Goal: Transaction & Acquisition: Purchase product/service

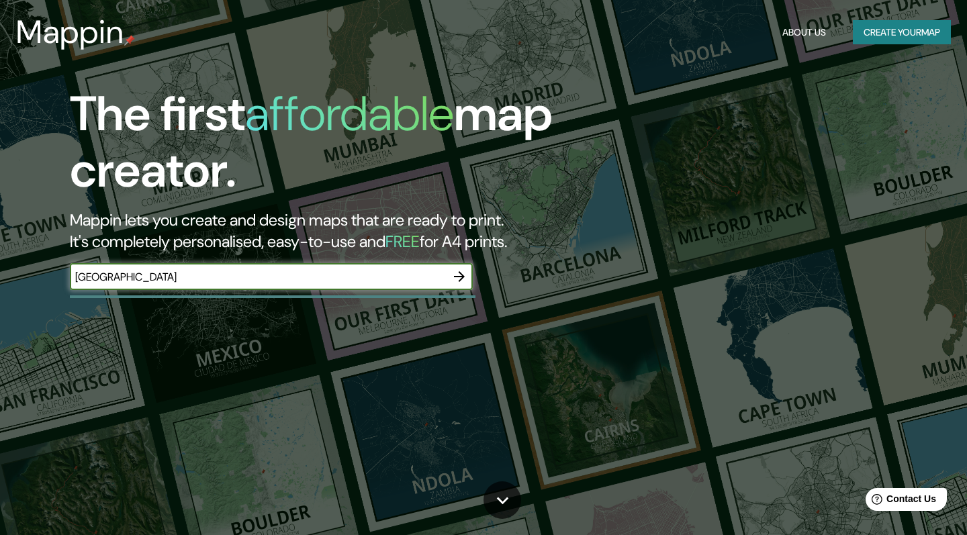
type input "[GEOGRAPHIC_DATA]"
click at [459, 274] on icon "button" at bounding box center [459, 277] width 16 height 16
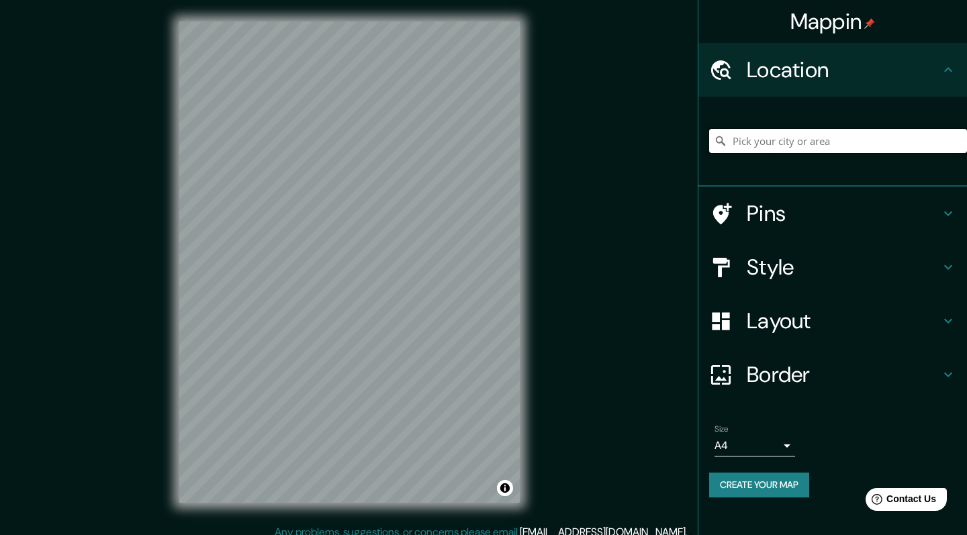
click at [823, 140] on input "Pick your city or area" at bounding box center [838, 141] width 258 height 24
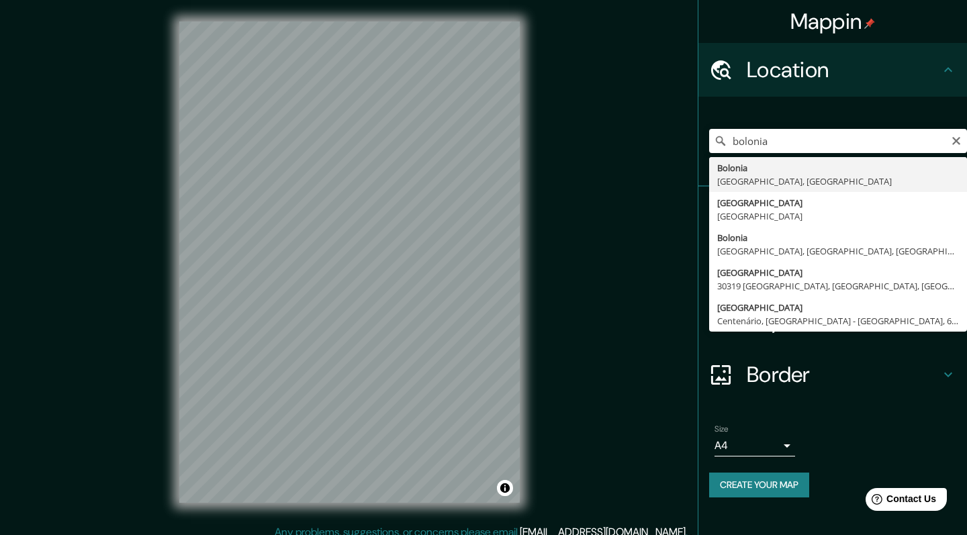
drag, startPoint x: 823, startPoint y: 140, endPoint x: 837, endPoint y: 181, distance: 43.1
type input "[GEOGRAPHIC_DATA], [GEOGRAPHIC_DATA], [GEOGRAPHIC_DATA]"
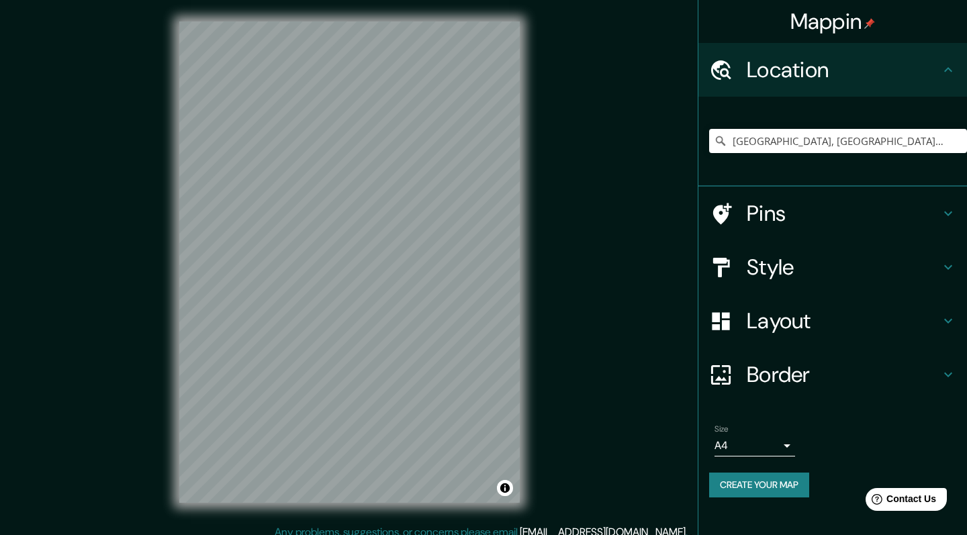
click at [770, 213] on h4 "Pins" at bounding box center [843, 213] width 193 height 27
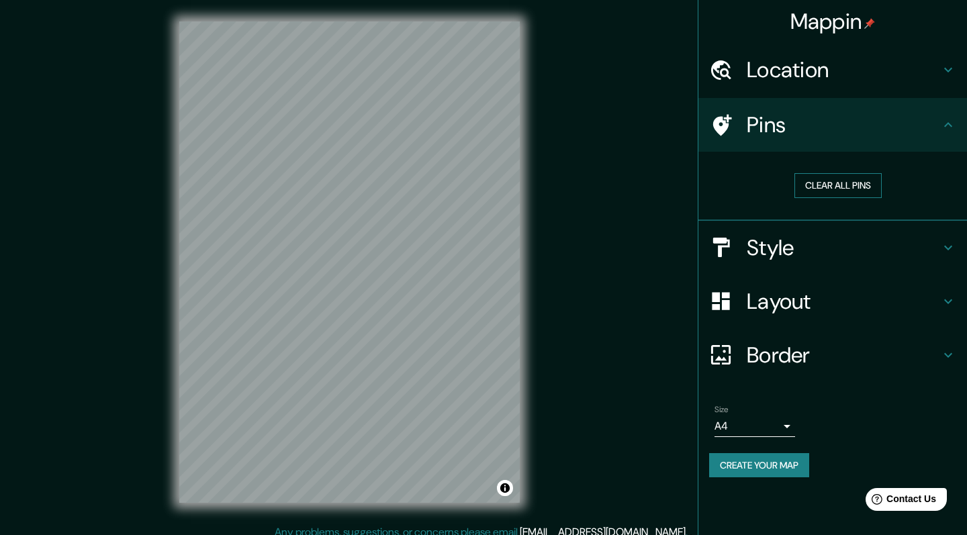
click at [817, 183] on button "Clear all pins" at bounding box center [837, 185] width 87 height 25
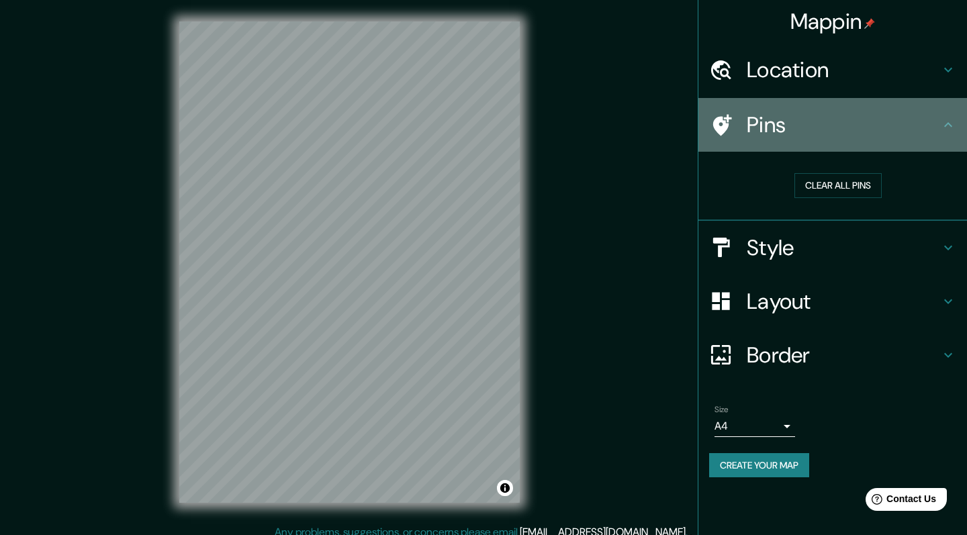
click at [751, 132] on h4 "Pins" at bounding box center [843, 124] width 193 height 27
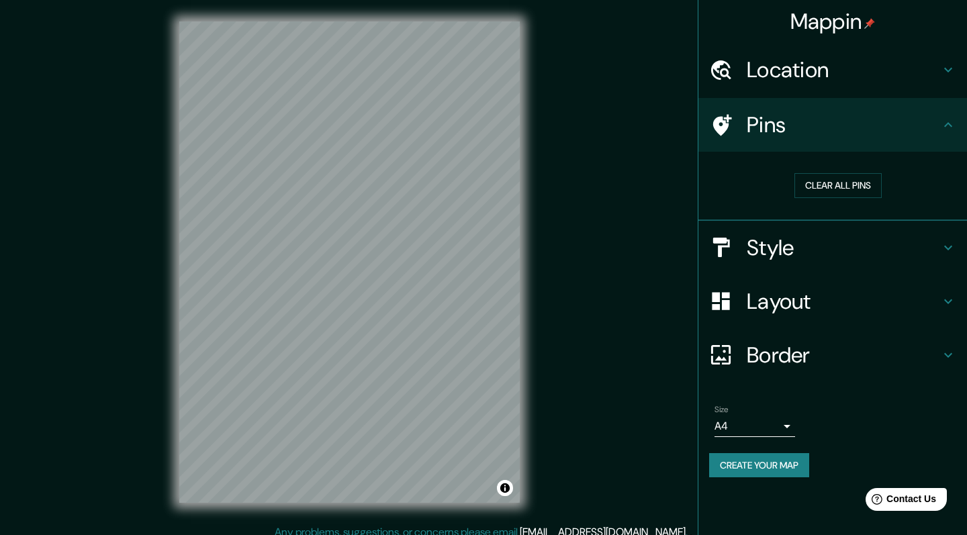
click at [777, 67] on h4 "Location" at bounding box center [843, 69] width 193 height 27
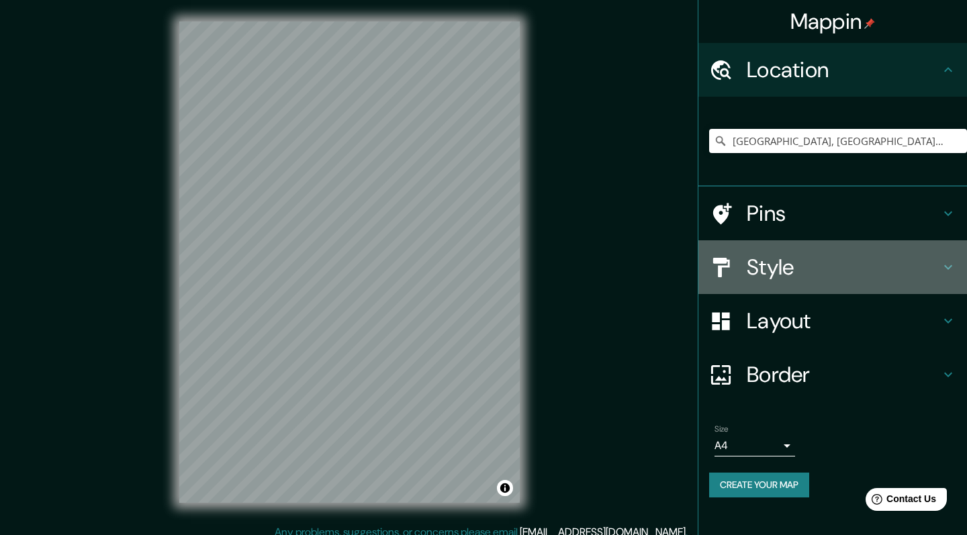
click at [774, 288] on div "Style" at bounding box center [832, 267] width 269 height 54
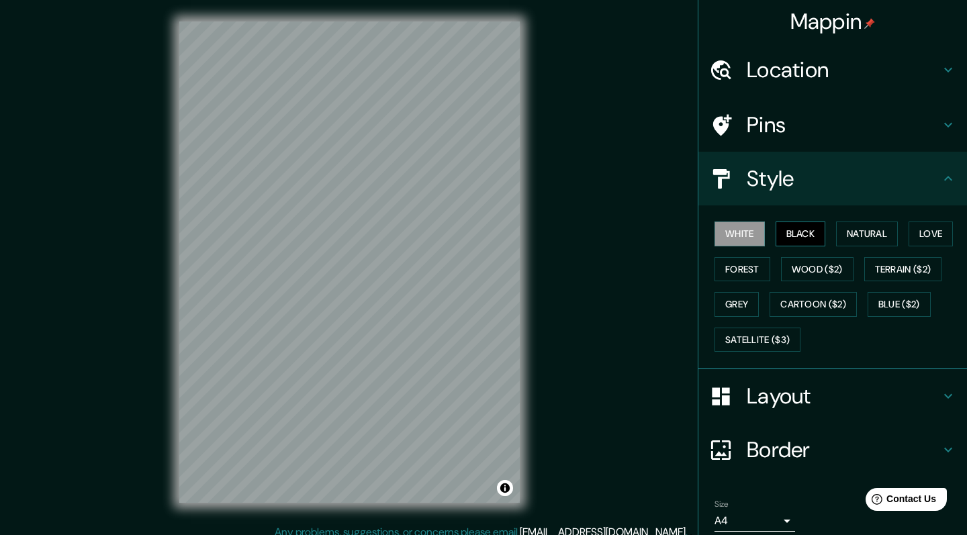
click at [808, 230] on button "Black" at bounding box center [801, 234] width 50 height 25
click at [852, 234] on button "Natural" at bounding box center [867, 234] width 62 height 25
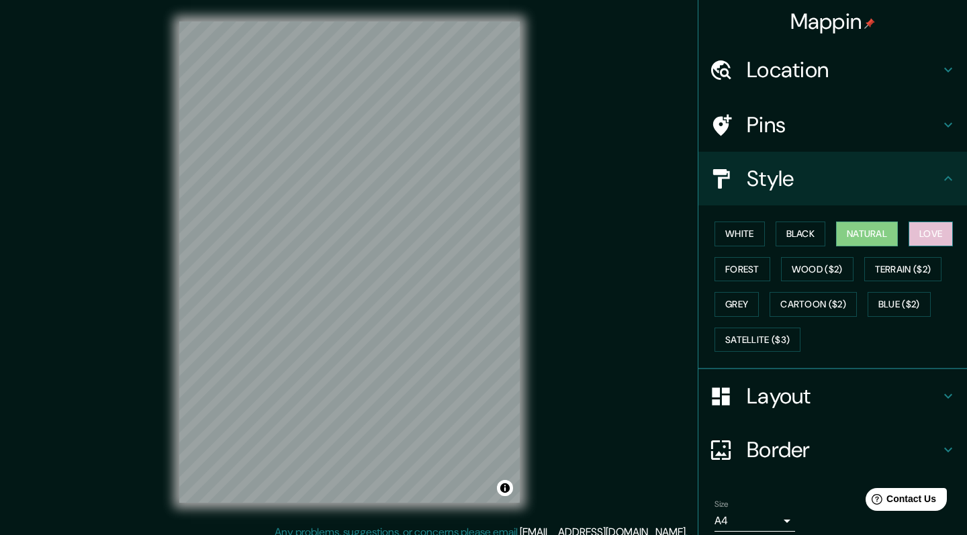
click at [940, 232] on button "Love" at bounding box center [931, 234] width 44 height 25
click at [758, 261] on button "Forest" at bounding box center [743, 269] width 56 height 25
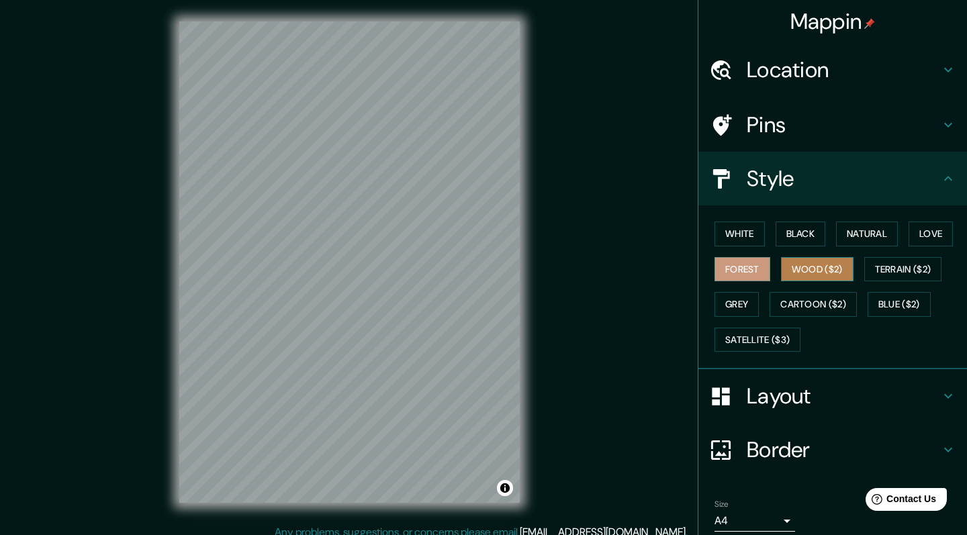
click at [800, 265] on button "Wood ($2)" at bounding box center [817, 269] width 73 height 25
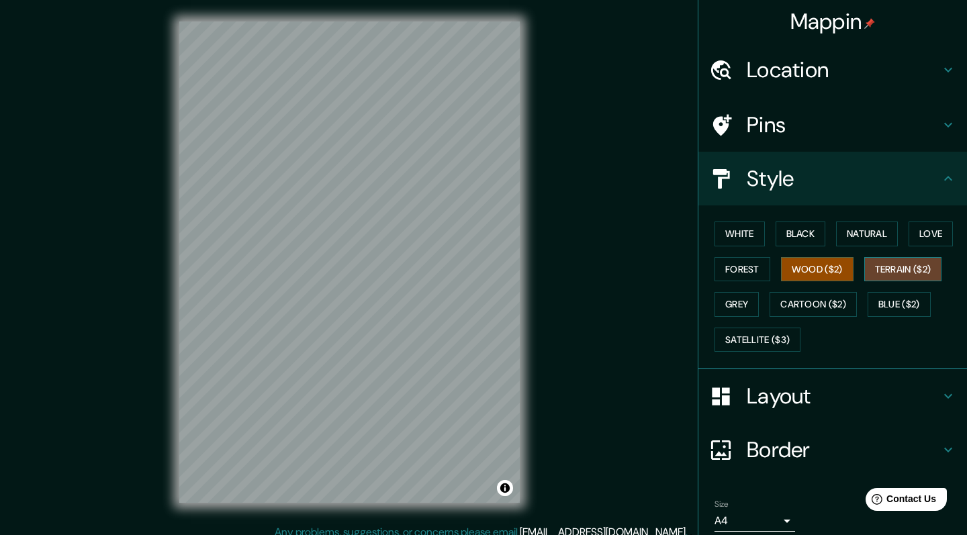
click at [885, 265] on button "Terrain ($2)" at bounding box center [903, 269] width 78 height 25
click at [737, 300] on button "Grey" at bounding box center [737, 304] width 44 height 25
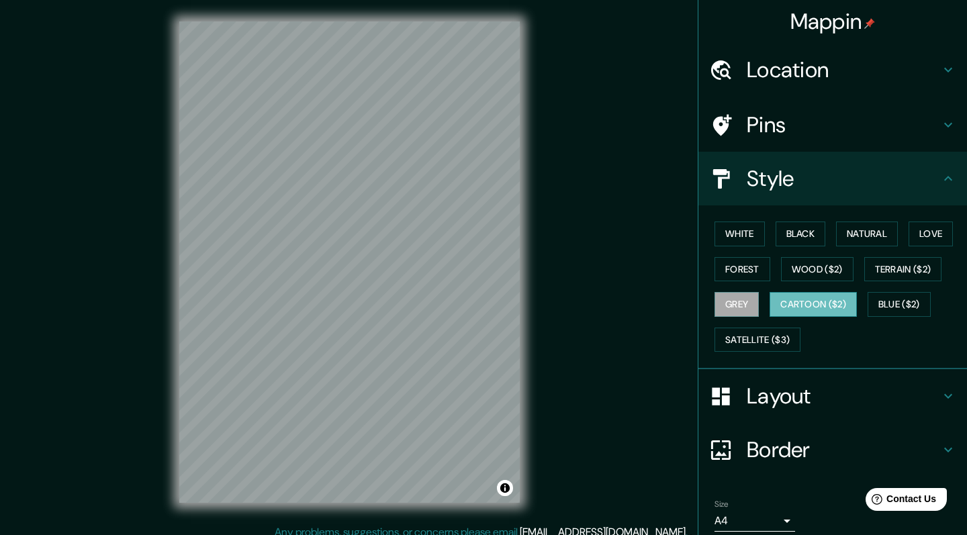
click at [800, 302] on button "Cartoon ($2)" at bounding box center [813, 304] width 87 height 25
click at [901, 303] on button "Blue ($2)" at bounding box center [899, 304] width 63 height 25
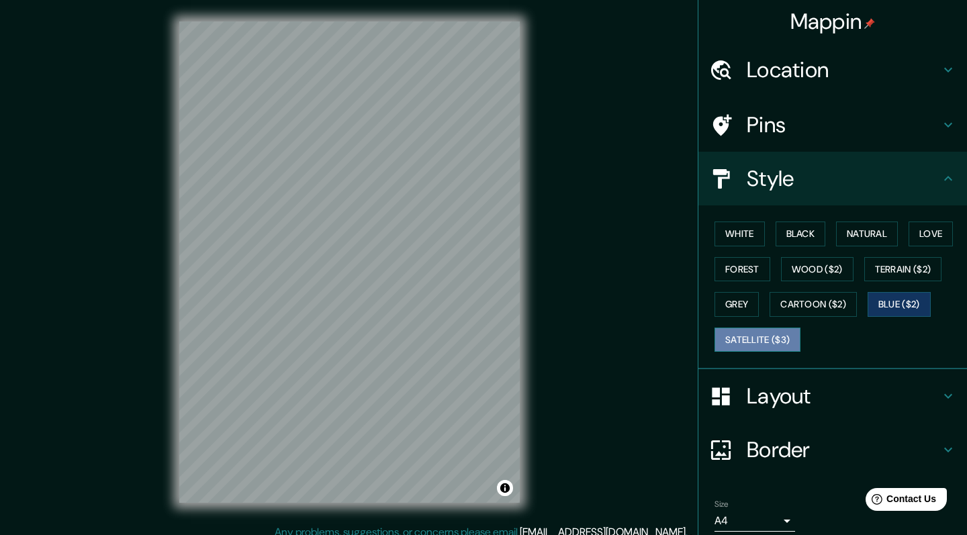
click at [749, 336] on button "Satellite ($3)" at bounding box center [758, 340] width 86 height 25
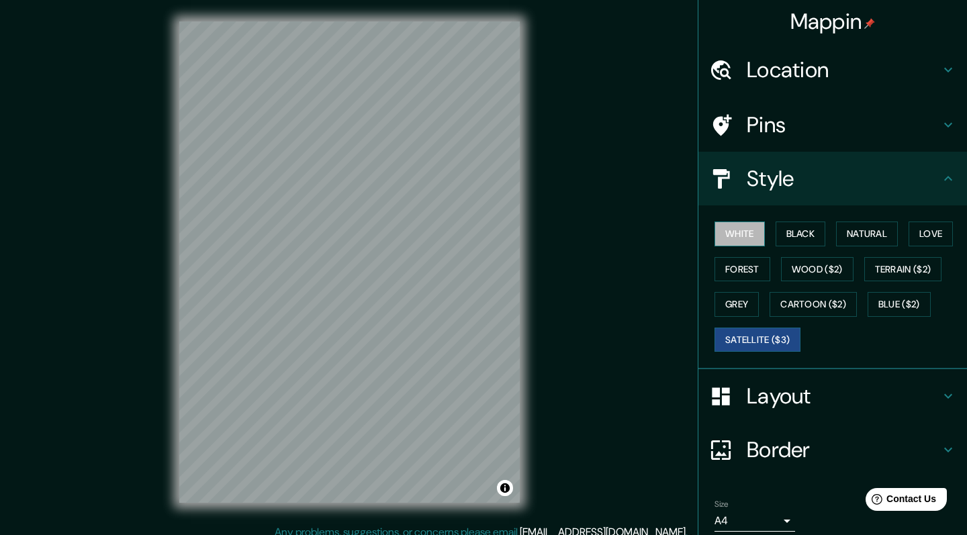
click at [747, 237] on button "White" at bounding box center [740, 234] width 50 height 25
click at [798, 222] on button "Black" at bounding box center [801, 234] width 50 height 25
click at [753, 233] on button "White" at bounding box center [740, 234] width 50 height 25
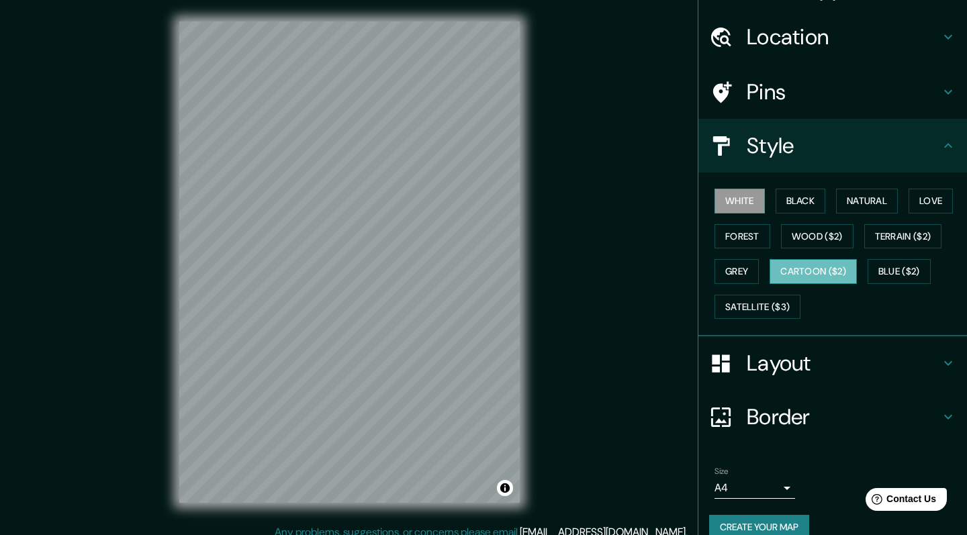
scroll to position [48, 0]
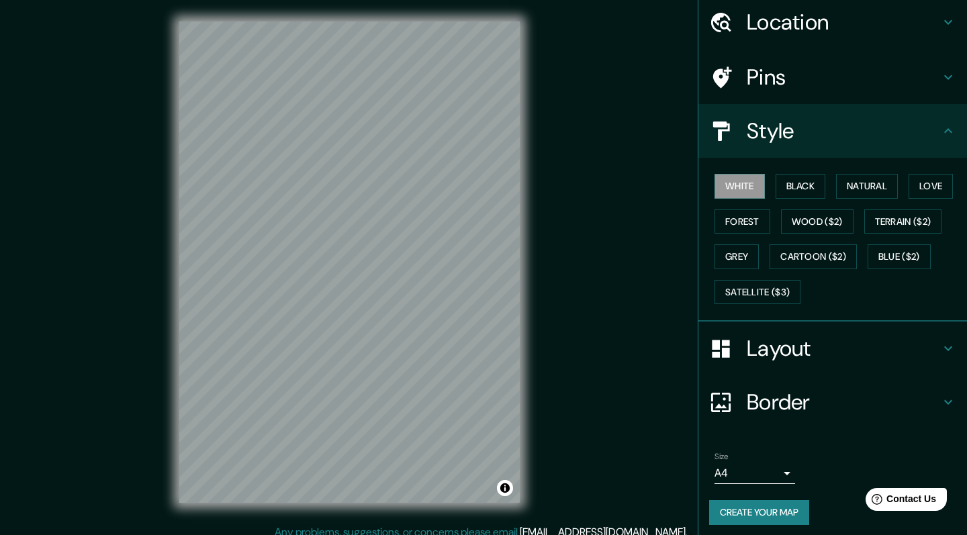
click at [801, 365] on div "Layout" at bounding box center [832, 349] width 269 height 54
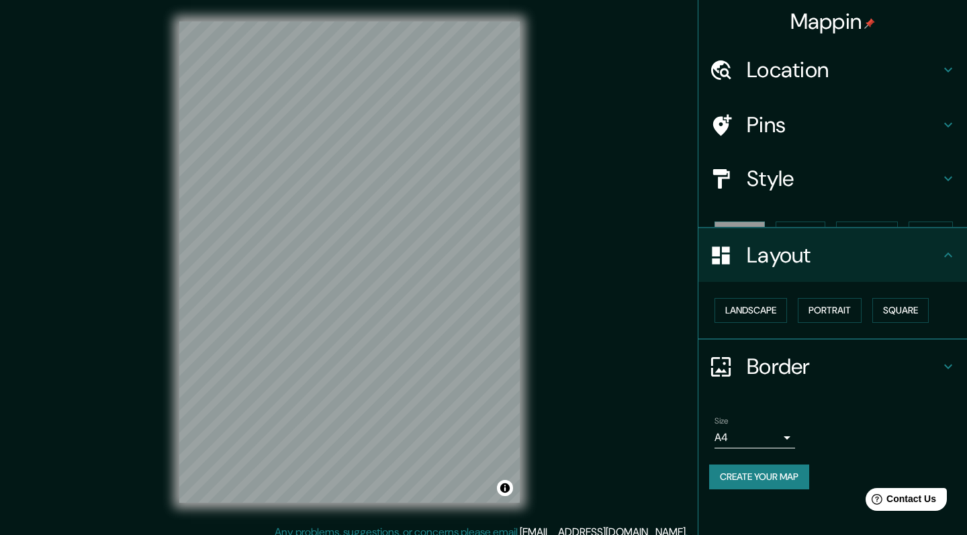
scroll to position [0, 0]
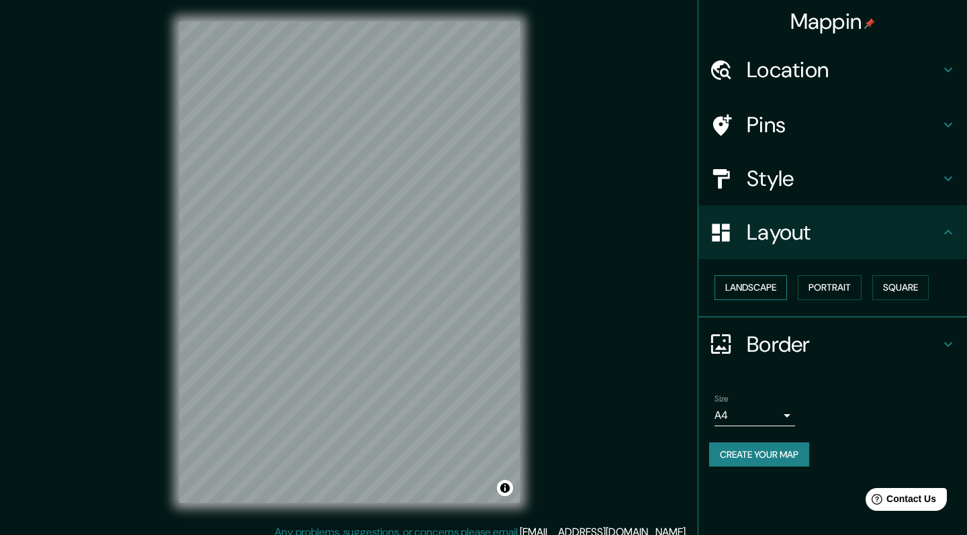
click at [750, 287] on button "Landscape" at bounding box center [751, 287] width 73 height 25
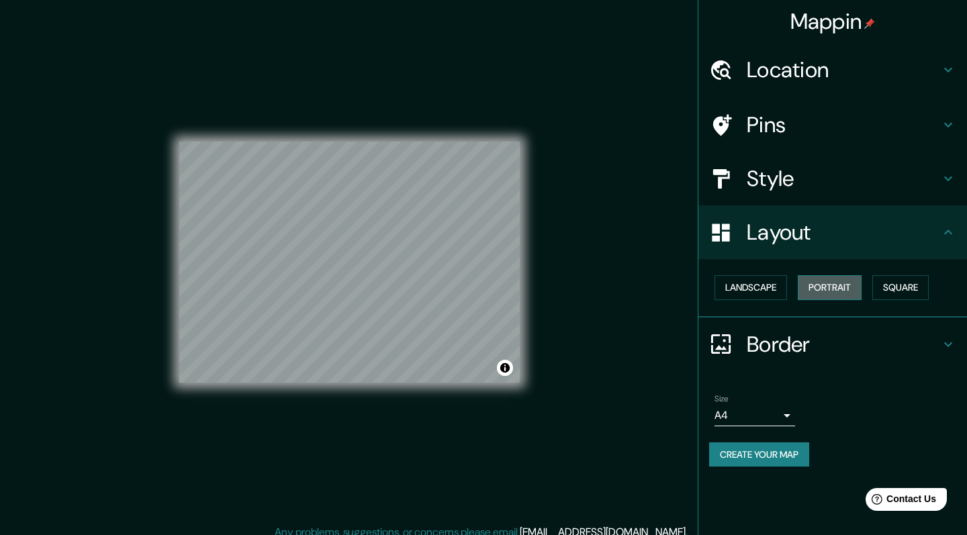
click at [827, 282] on button "Portrait" at bounding box center [830, 287] width 64 height 25
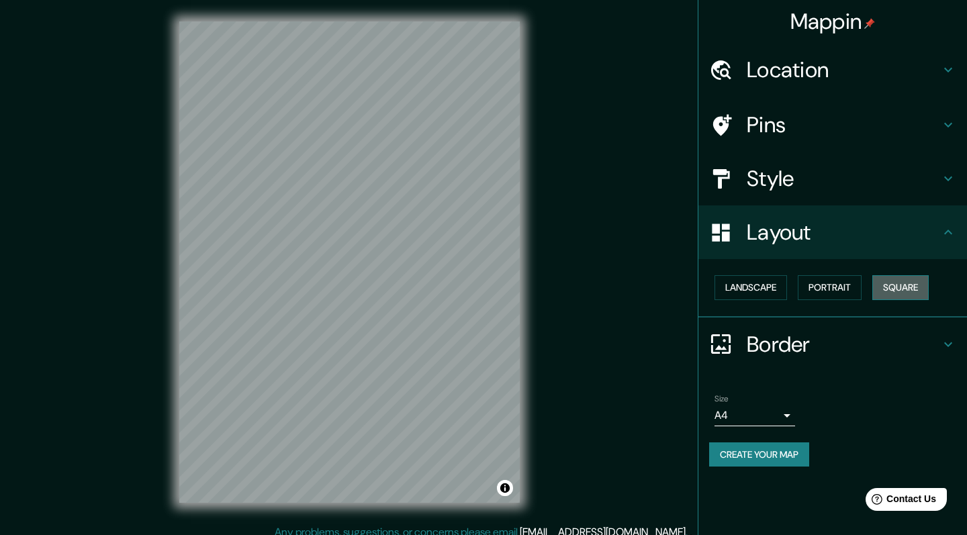
click at [895, 291] on button "Square" at bounding box center [900, 287] width 56 height 25
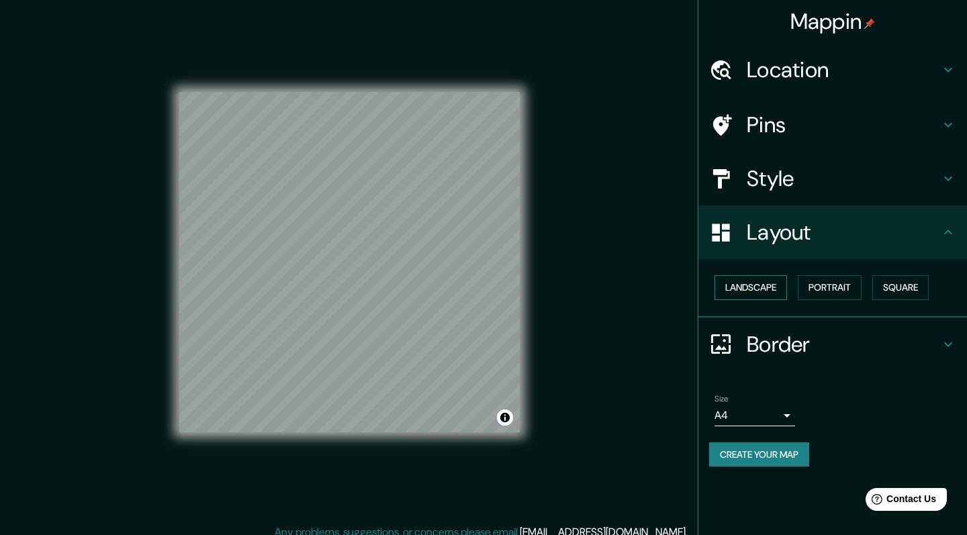
click at [774, 283] on button "Landscape" at bounding box center [751, 287] width 73 height 25
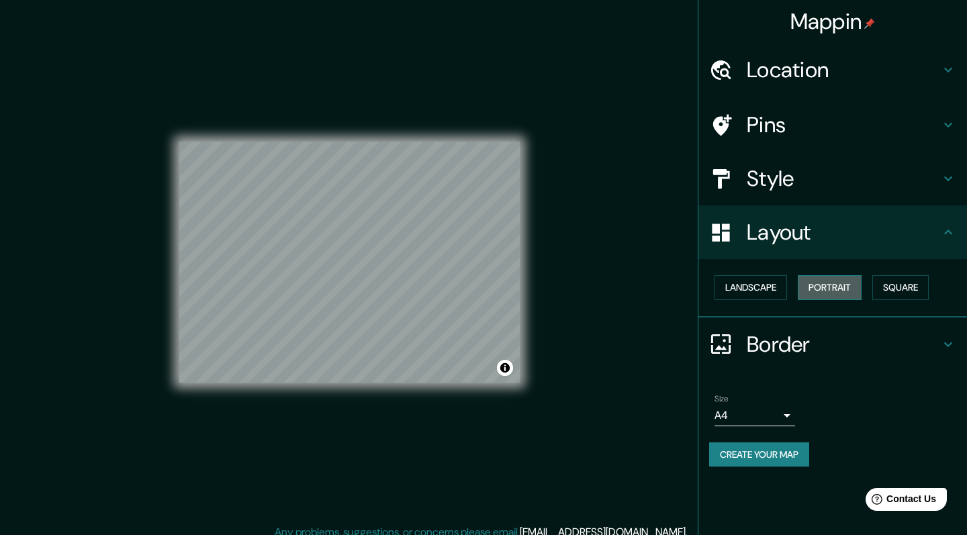
click at [831, 286] on button "Portrait" at bounding box center [830, 287] width 64 height 25
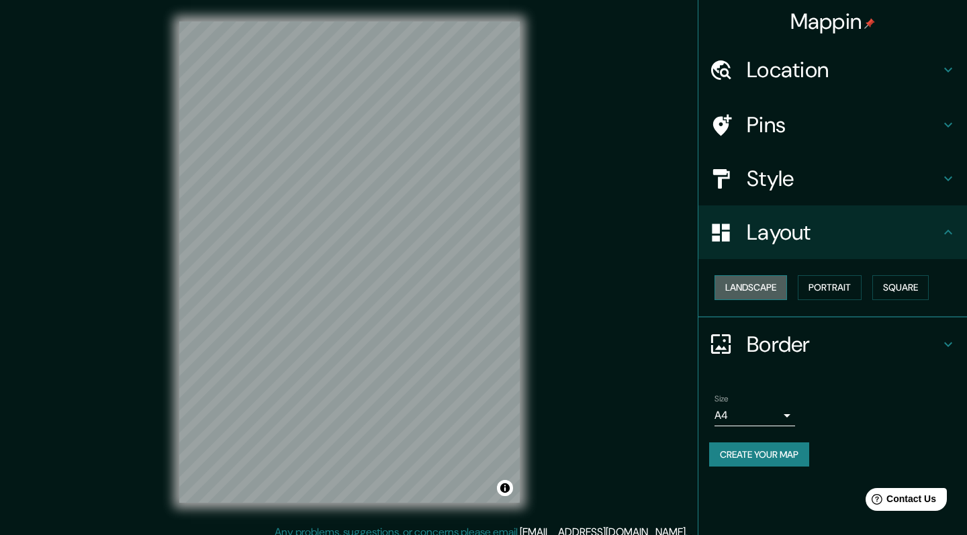
click at [759, 282] on button "Landscape" at bounding box center [751, 287] width 73 height 25
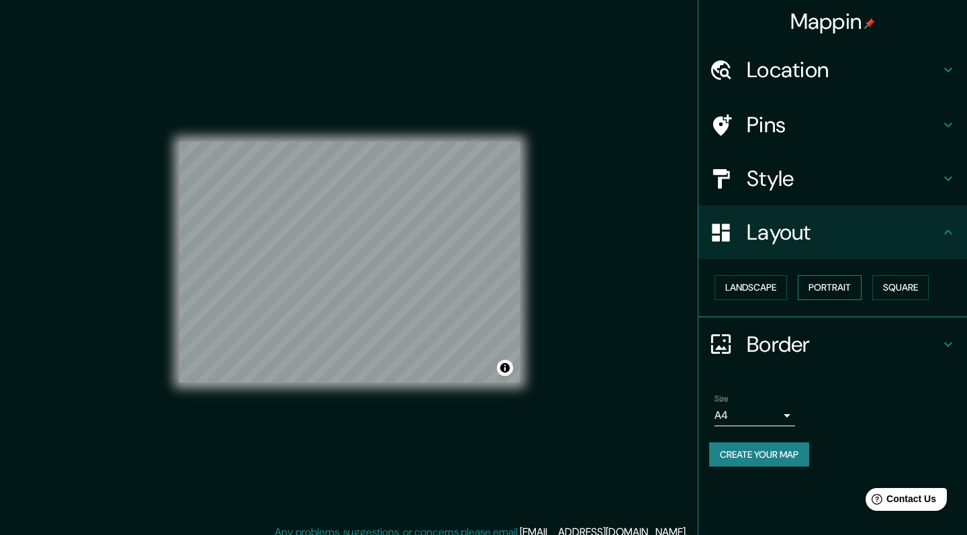
click at [809, 278] on button "Portrait" at bounding box center [830, 287] width 64 height 25
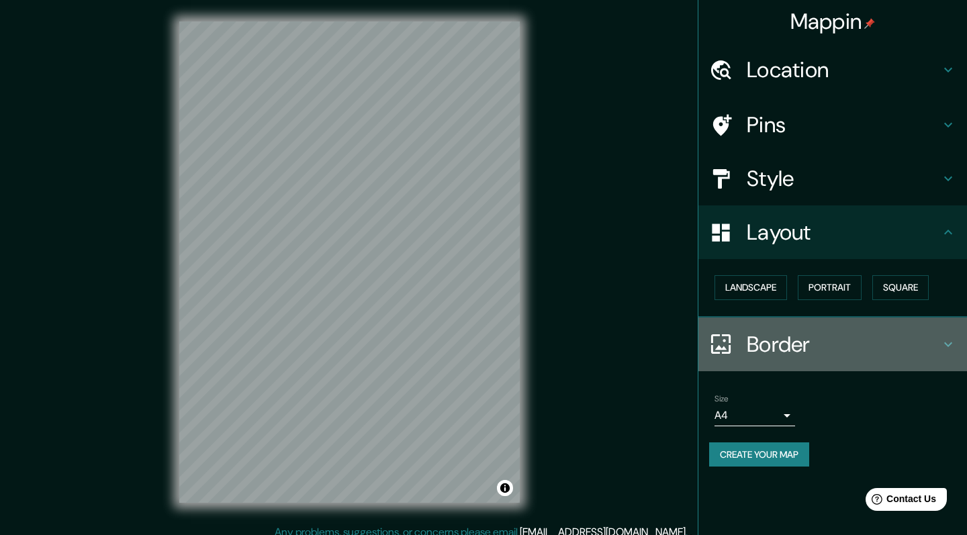
click at [802, 331] on h4 "Border" at bounding box center [843, 344] width 193 height 27
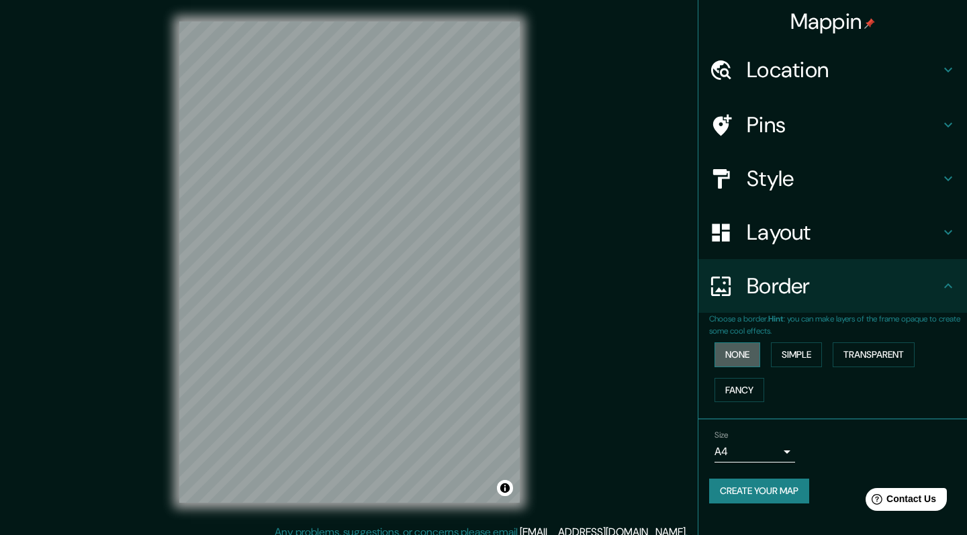
click at [730, 353] on button "None" at bounding box center [738, 354] width 46 height 25
click at [796, 352] on button "Simple" at bounding box center [796, 354] width 51 height 25
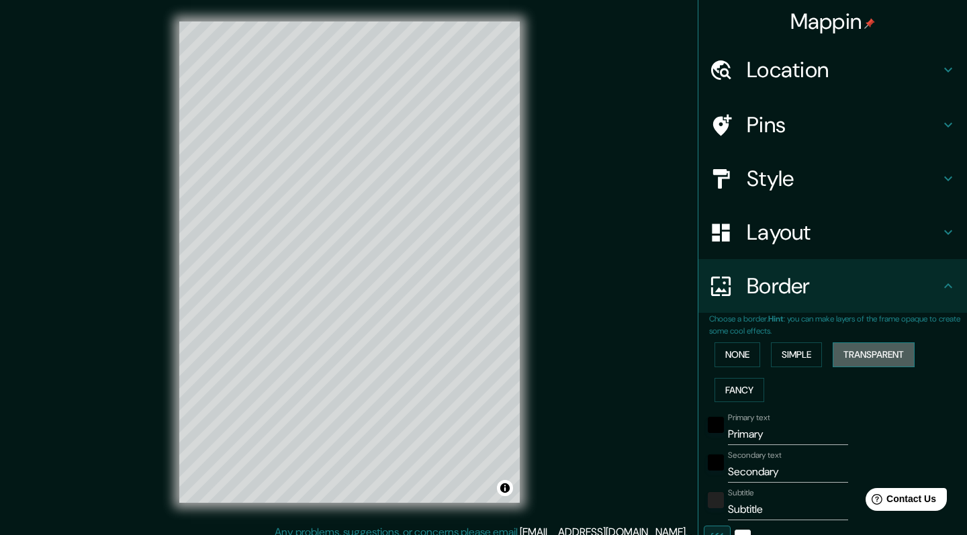
click at [848, 350] on button "Transparent" at bounding box center [874, 354] width 82 height 25
click at [742, 380] on button "Fancy" at bounding box center [740, 390] width 50 height 25
click at [854, 351] on button "Transparent" at bounding box center [874, 354] width 82 height 25
click at [791, 428] on input "Primary" at bounding box center [788, 434] width 120 height 21
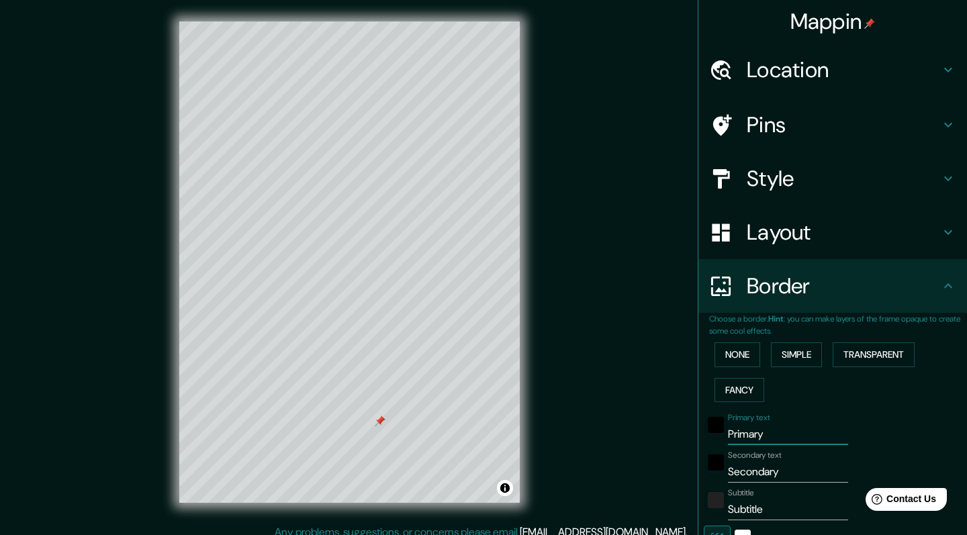
type input "2"
type input "243"
type input "41"
type input "243"
type input "41"
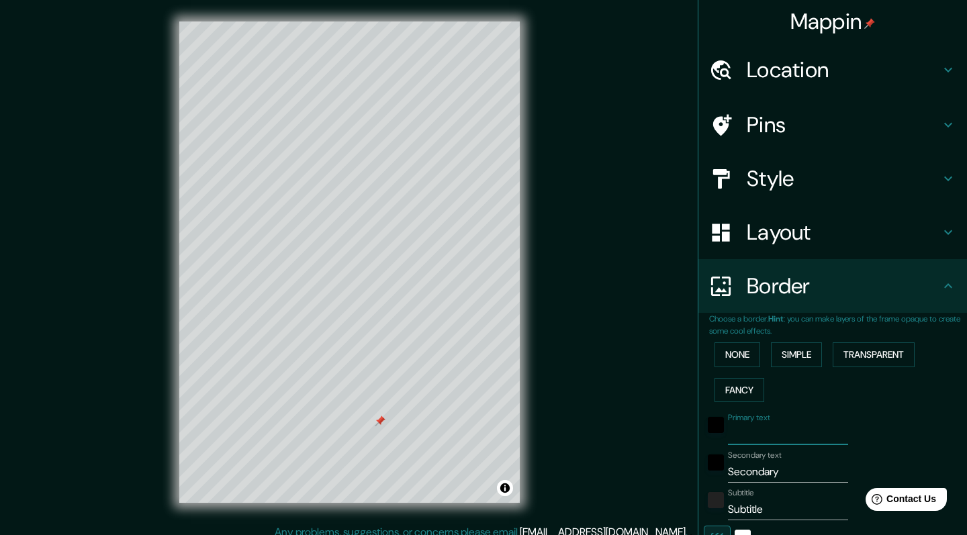
type input "b"
type input "243"
type input "41"
type input "243"
type input "41"
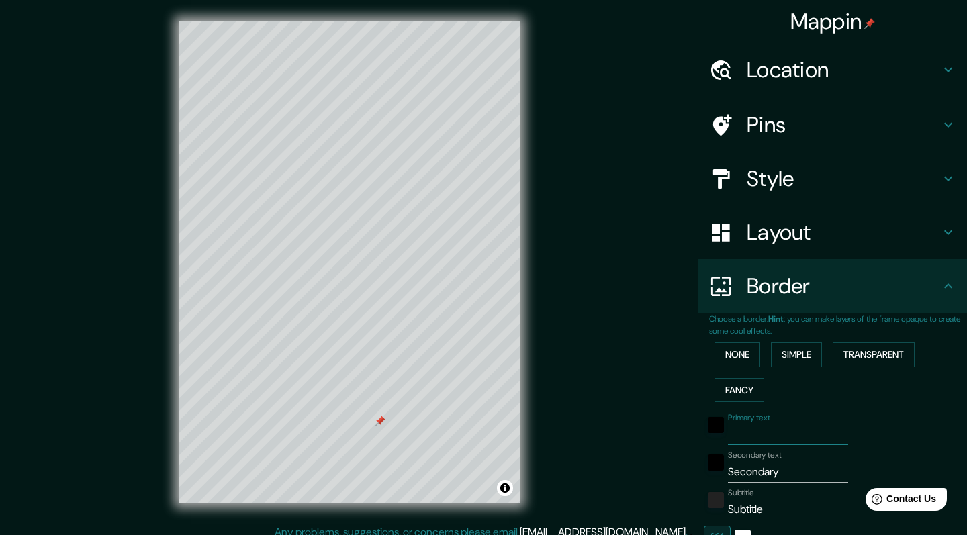
type input "b"
type input "243"
type input "41"
type input "bo"
type input "243"
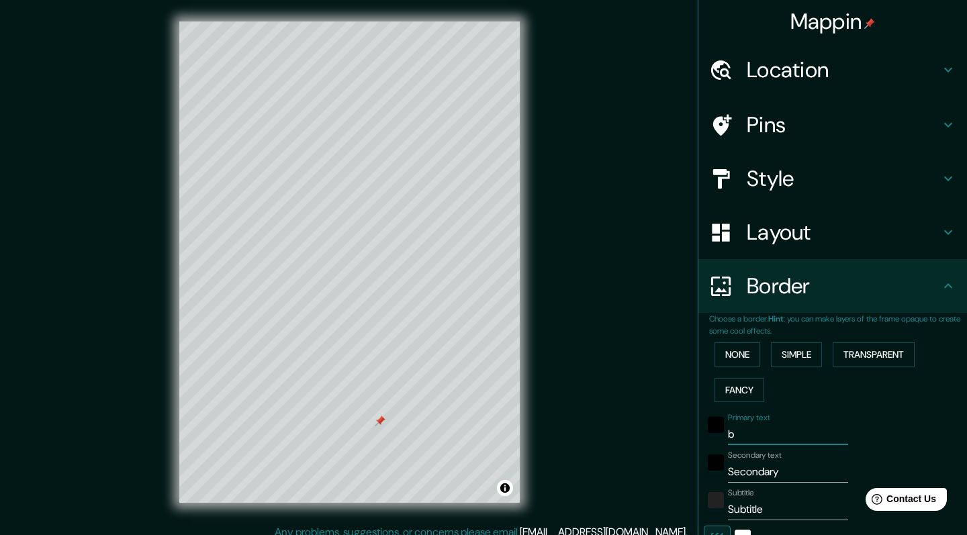
type input "41"
type input "bol"
type input "243"
type input "41"
type input "bolo"
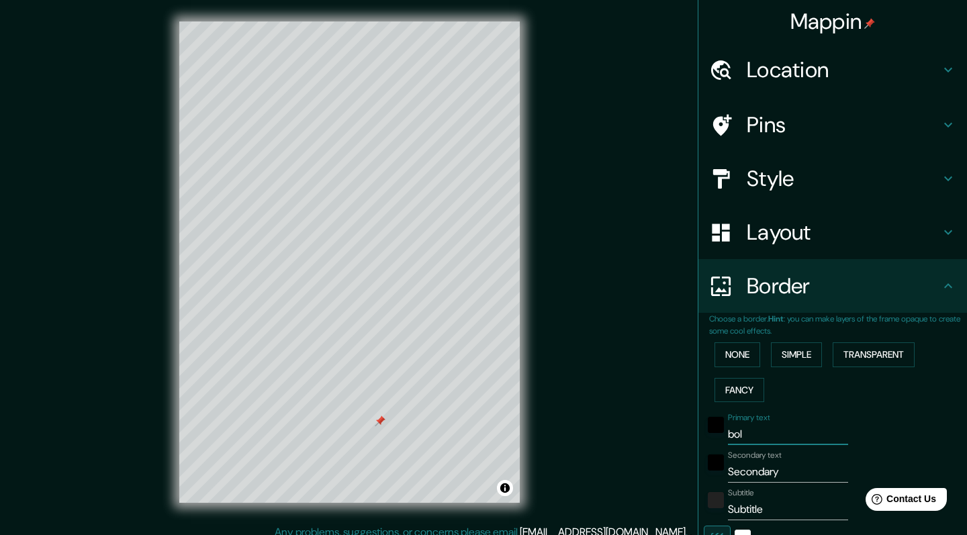
type input "243"
type input "41"
type input "[PERSON_NAME]"
type input "243"
type input "41"
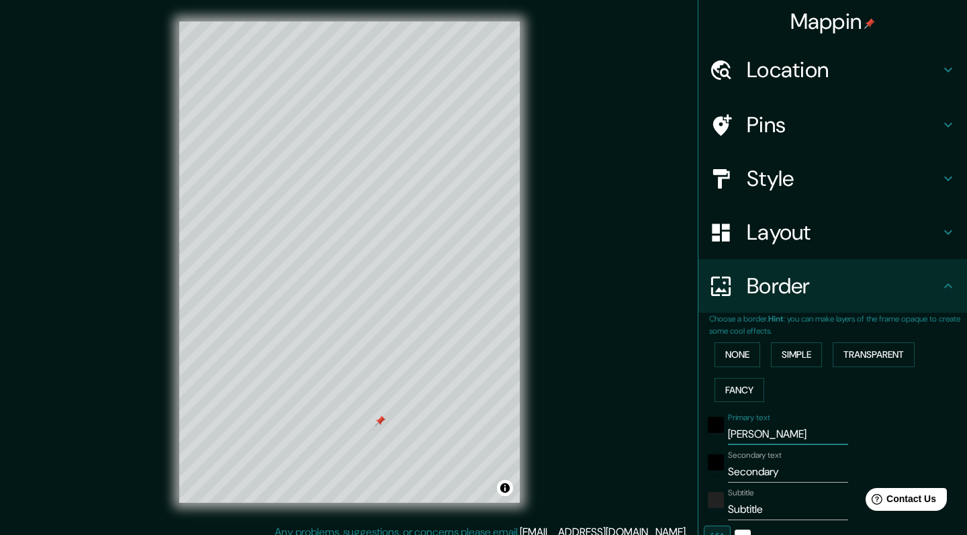
type input "bolo"
type input "243"
type input "41"
type input "bolog"
type input "243"
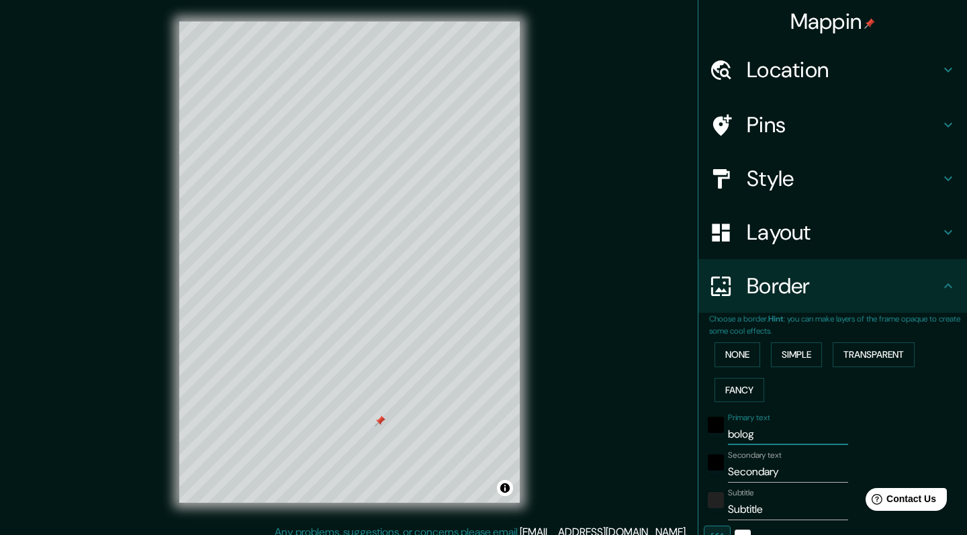
type input "41"
type input "bologn"
type input "243"
type input "41"
type input "[GEOGRAPHIC_DATA]"
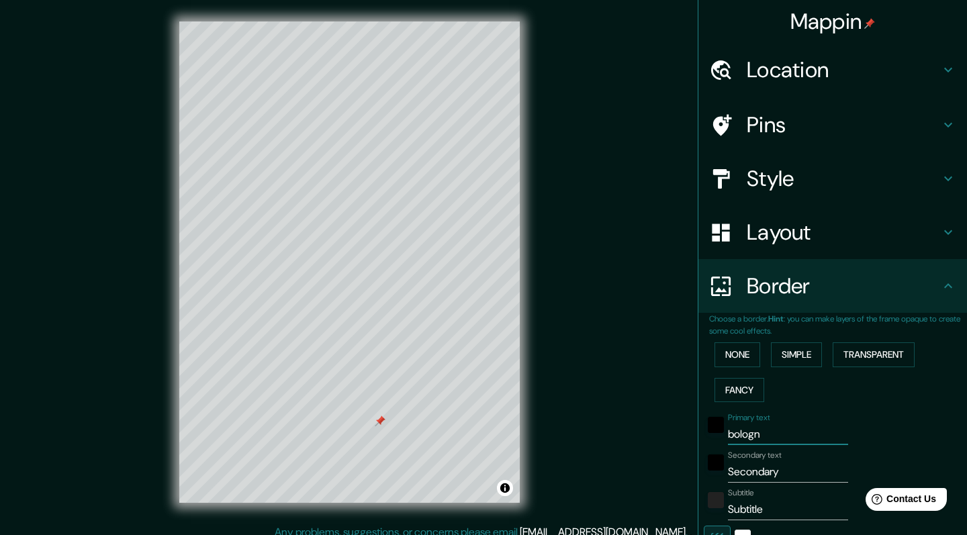
type input "243"
type input "41"
type input "[GEOGRAPHIC_DATA]"
type input "243"
type input "41"
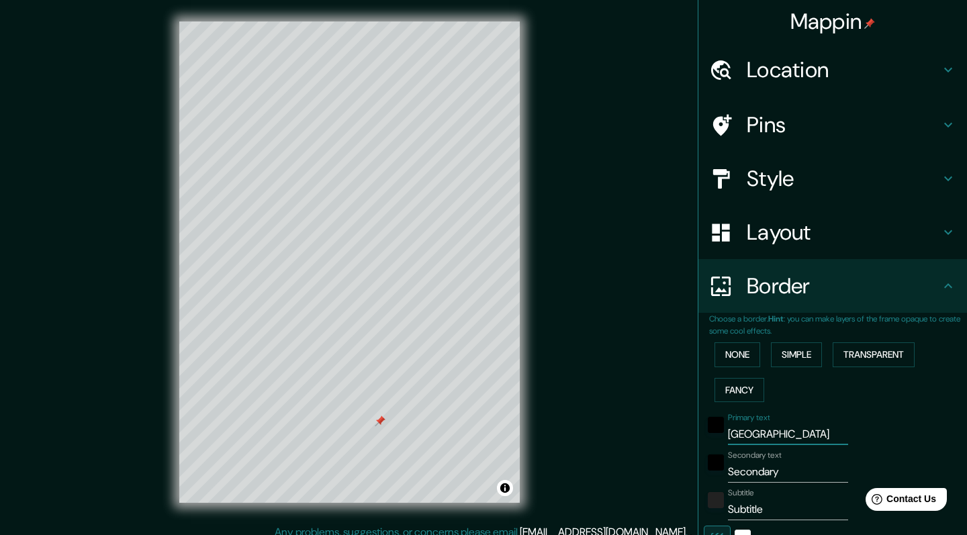
type input "[GEOGRAPHIC_DATA]"
type input "243"
type input "41"
type input "bologn"
type input "243"
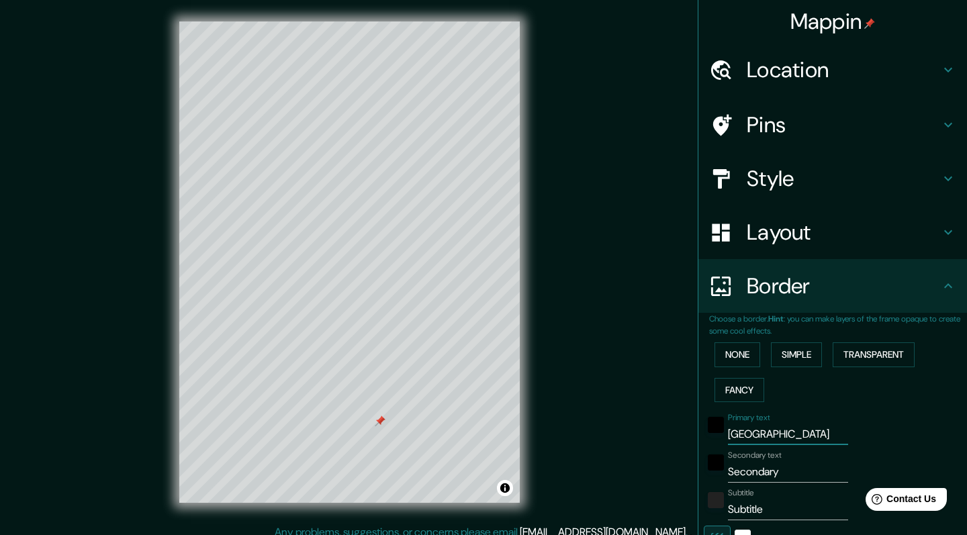
type input "41"
type input "b"
type input "243"
type input "41"
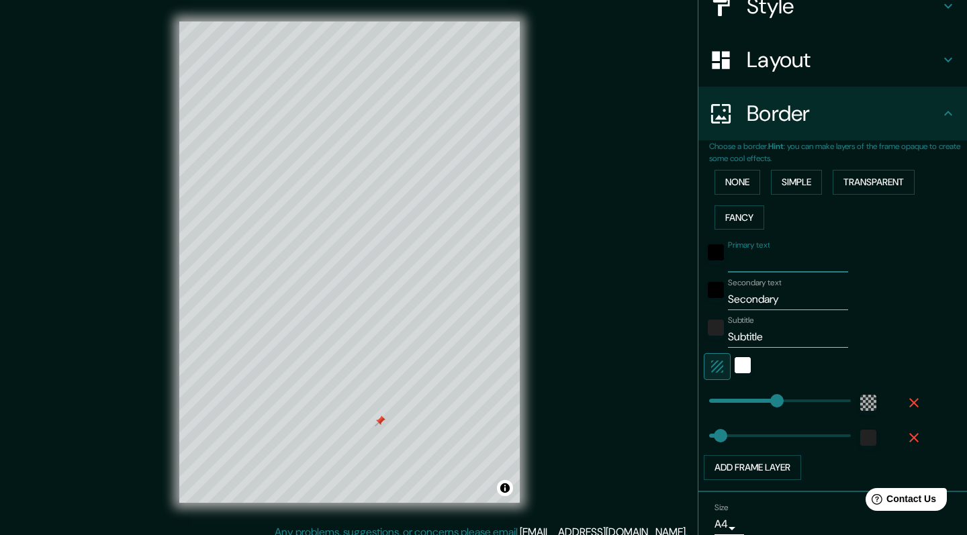
scroll to position [174, 0]
type input "243"
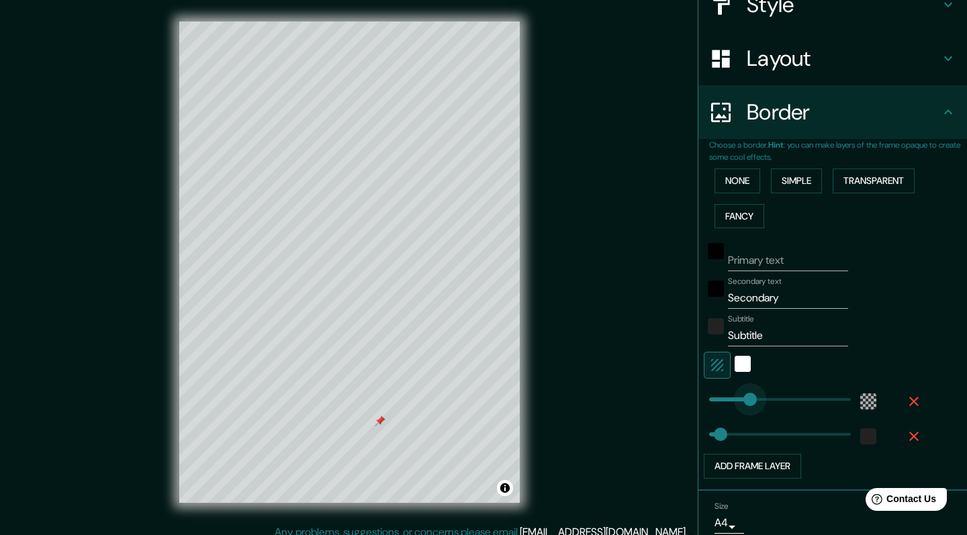
type input "128"
drag, startPoint x: 774, startPoint y: 398, endPoint x: 745, endPoint y: 398, distance: 28.9
type input "41"
type input "301"
type input "41"
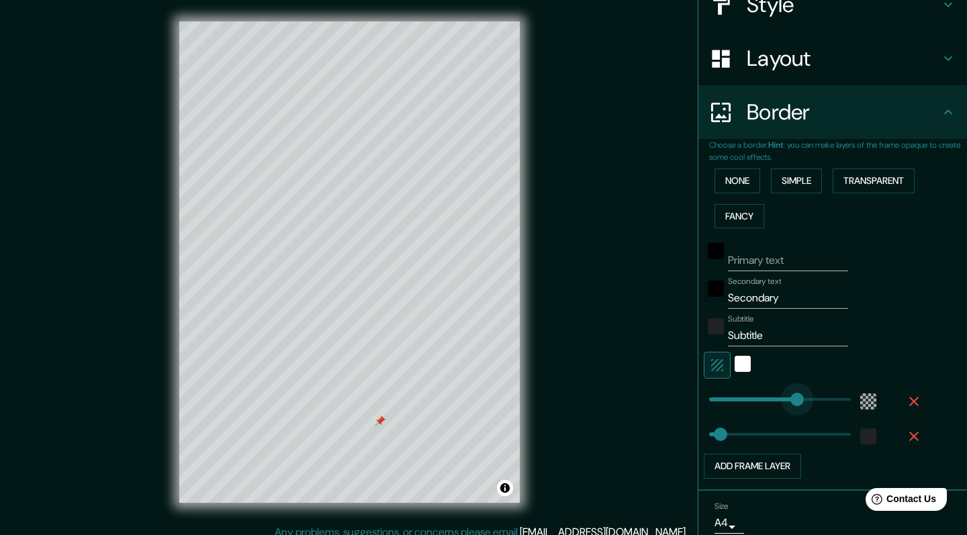
type input "452"
drag, startPoint x: 792, startPoint y: 395, endPoint x: 835, endPoint y: 395, distance: 43.0
type input "41"
type input "164"
drag, startPoint x: 835, startPoint y: 395, endPoint x: 755, endPoint y: 406, distance: 81.3
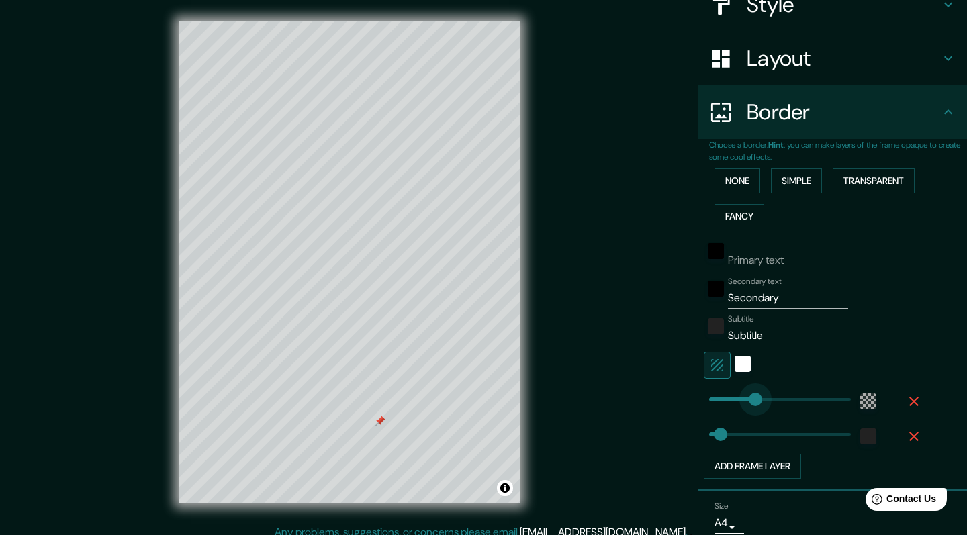
type input "41"
type input "140"
type input "142"
drag, startPoint x: 719, startPoint y: 434, endPoint x: 751, endPoint y: 437, distance: 31.6
type input "53"
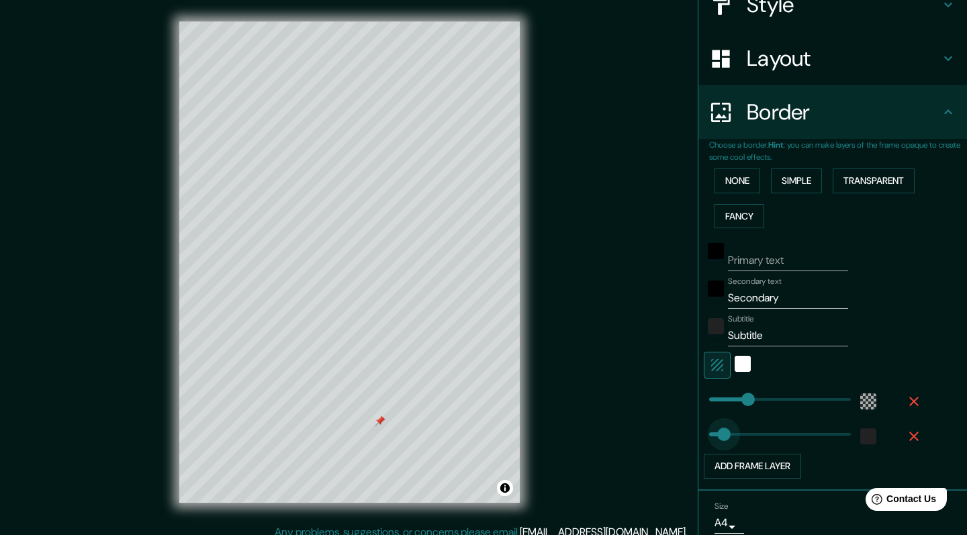
drag, startPoint x: 751, startPoint y: 437, endPoint x: 724, endPoint y: 435, distance: 26.9
type input "34"
type input "51"
click at [799, 295] on input "Secondary" at bounding box center [788, 297] width 120 height 21
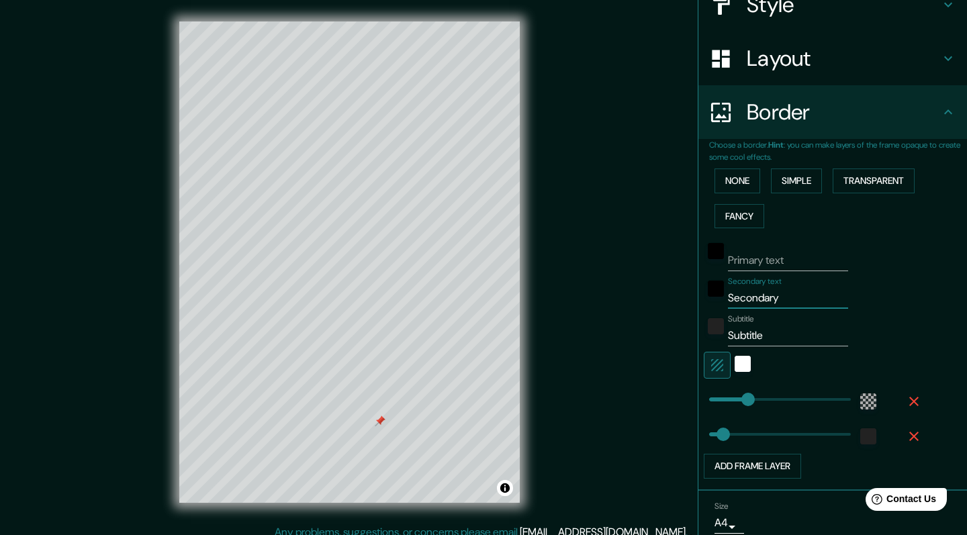
click at [799, 295] on input "Secondary" at bounding box center [788, 297] width 120 height 21
type input "Reencuentro en [GEOGRAPHIC_DATA]"
click at [804, 327] on input "Subtitle" at bounding box center [788, 335] width 120 height 21
type input "!4-16 octubre 2025"
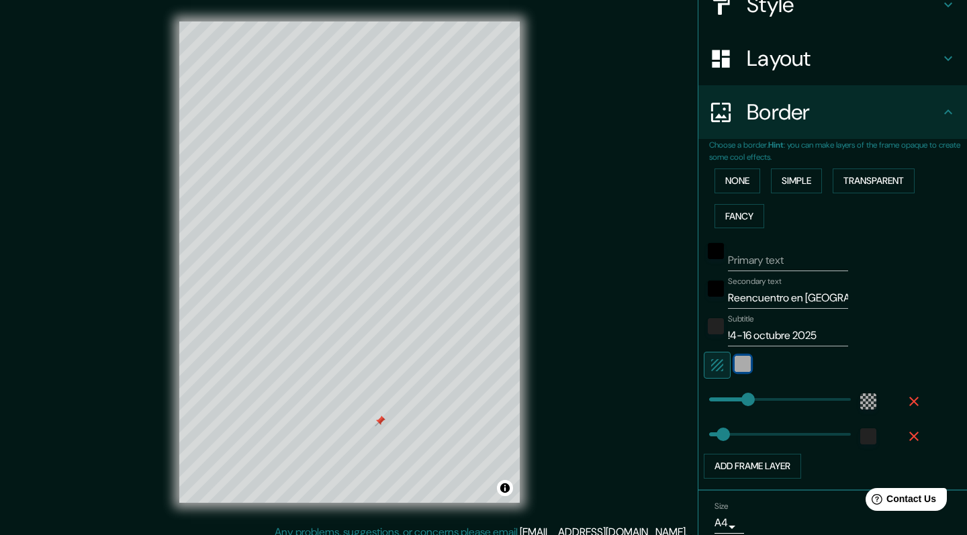
click at [745, 363] on div "white" at bounding box center [743, 364] width 16 height 16
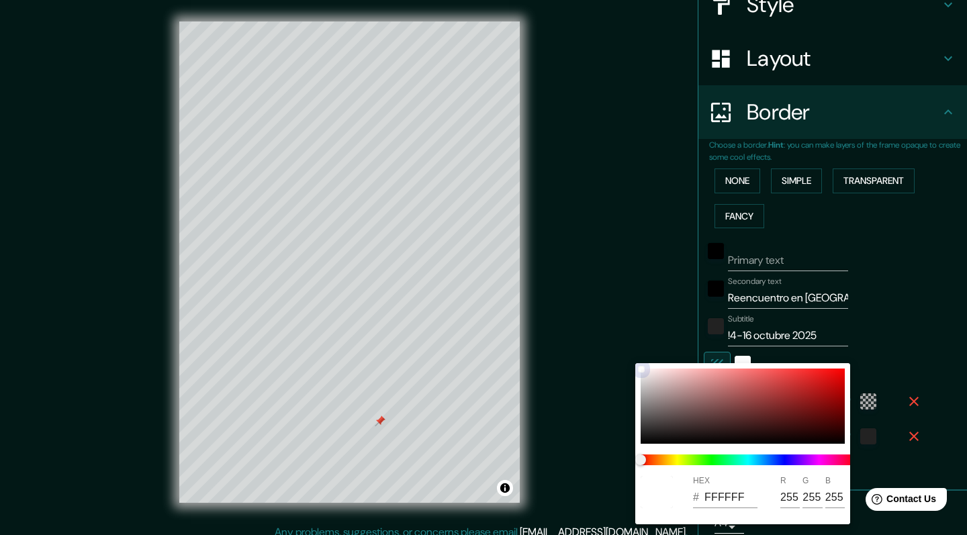
click at [732, 428] on div at bounding box center [743, 406] width 204 height 75
type input "351D1D"
type input "53"
type input "29"
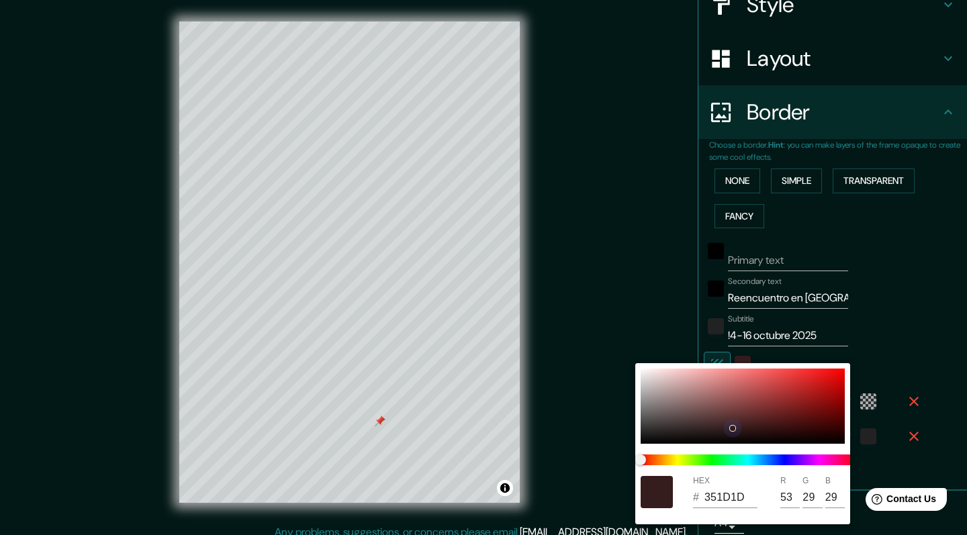
type input "FFEFEF"
type input "255"
type input "239"
type input "FDF5F5"
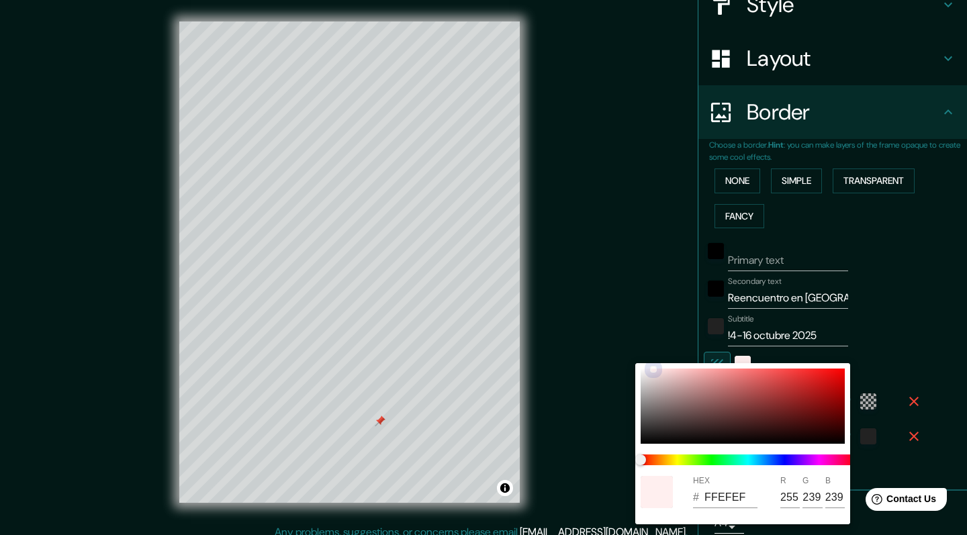
type input "253"
type input "245"
drag, startPoint x: 653, startPoint y: 369, endPoint x: 628, endPoint y: 364, distance: 25.9
click at [628, 364] on div "HEX # FDF5F5 R 253 G 245 B 245" at bounding box center [483, 267] width 967 height 535
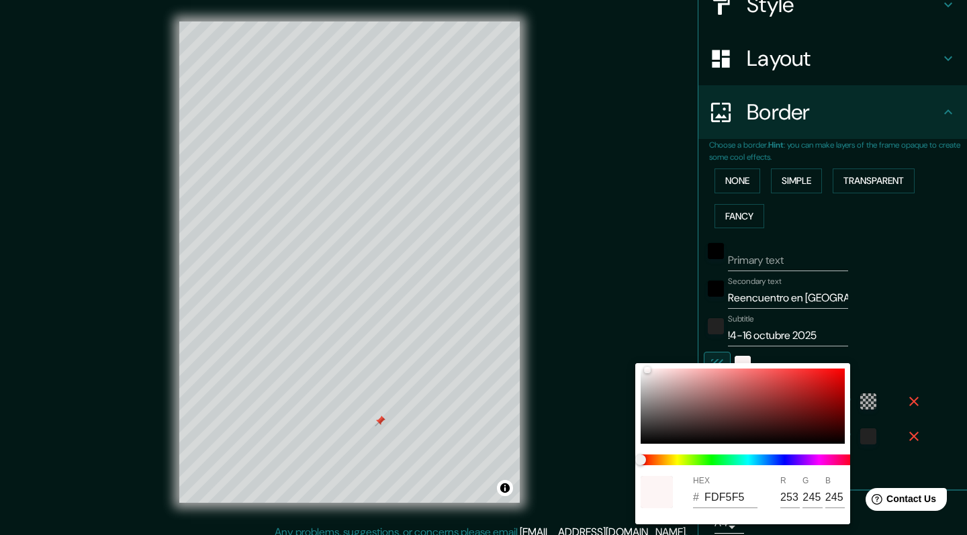
click at [647, 334] on div at bounding box center [483, 267] width 967 height 535
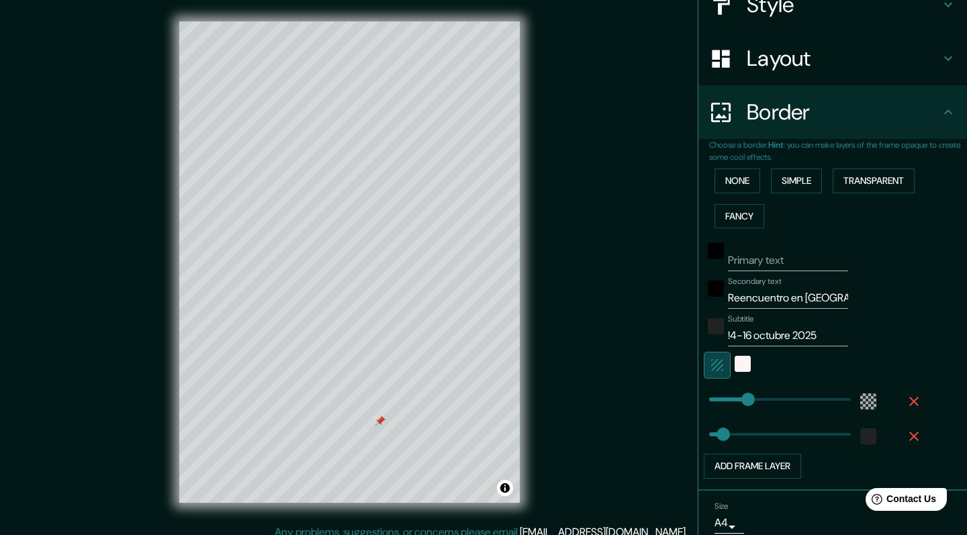
click at [721, 365] on icon "button" at bounding box center [717, 365] width 16 height 16
click at [737, 363] on div at bounding box center [814, 365] width 220 height 27
click at [745, 355] on div at bounding box center [814, 365] width 220 height 27
click at [750, 363] on div at bounding box center [814, 365] width 220 height 27
click at [735, 363] on div at bounding box center [814, 365] width 220 height 27
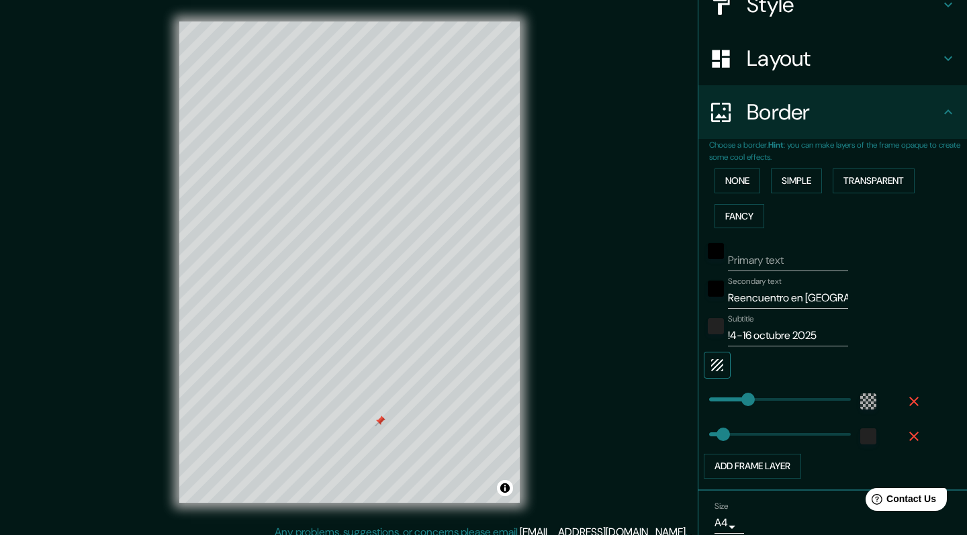
click at [705, 361] on button "button" at bounding box center [717, 365] width 27 height 27
drag, startPoint x: 380, startPoint y: 422, endPoint x: 381, endPoint y: 406, distance: 16.2
click at [381, 406] on div at bounding box center [380, 403] width 11 height 11
click at [381, 406] on div at bounding box center [381, 405] width 11 height 11
click at [302, 267] on div at bounding box center [301, 269] width 11 height 11
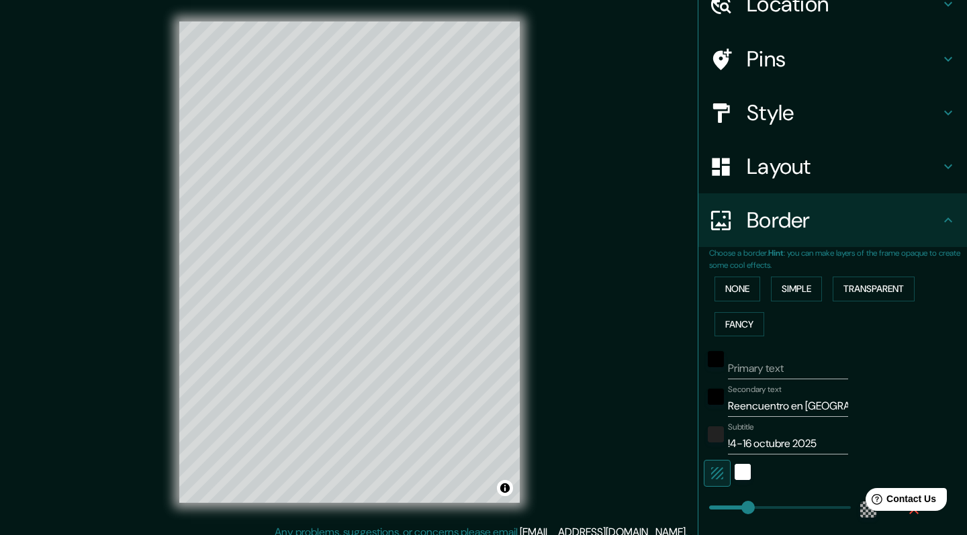
scroll to position [38, 0]
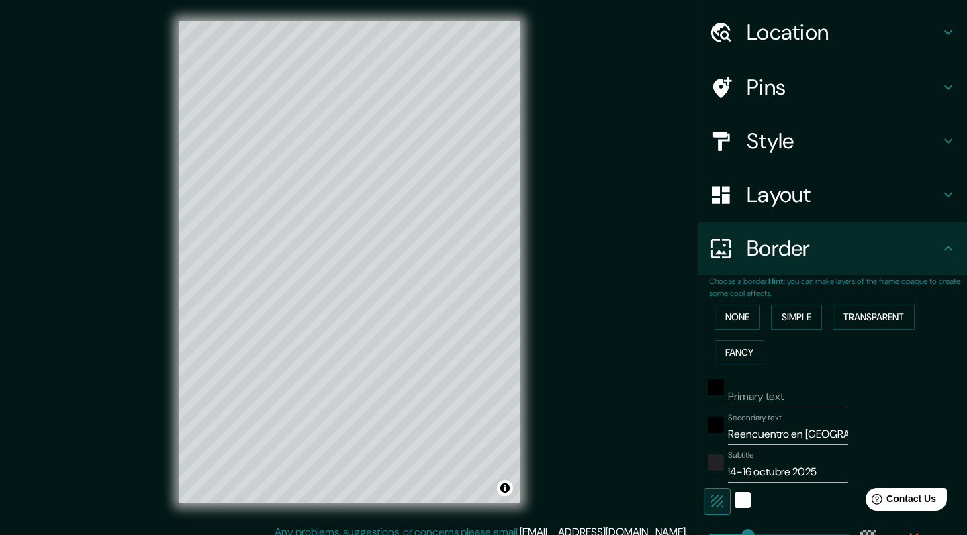
click at [768, 82] on h4 "Pins" at bounding box center [843, 87] width 193 height 27
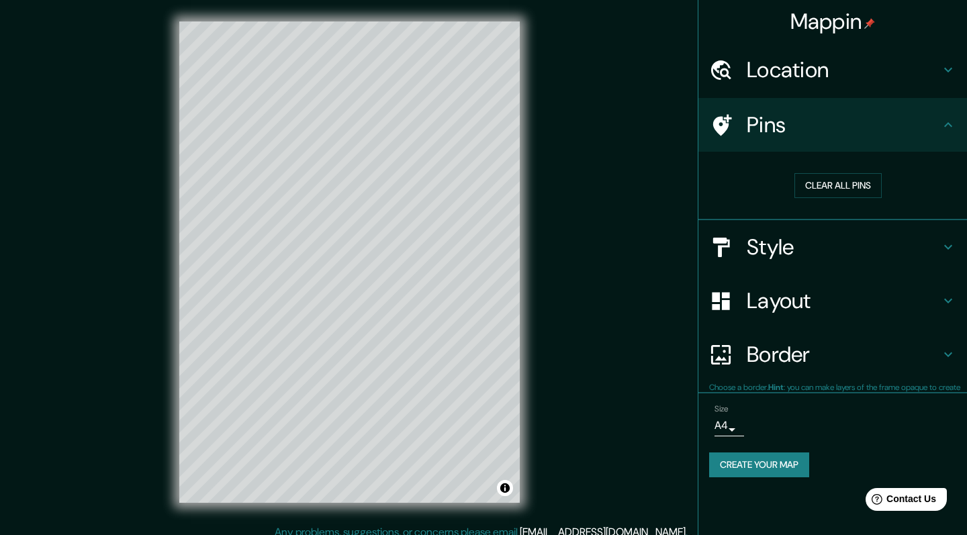
scroll to position [0, 0]
click at [835, 181] on button "Clear all pins" at bounding box center [837, 185] width 87 height 25
click at [598, 416] on div "Mappin Location [GEOGRAPHIC_DATA], [GEOGRAPHIC_DATA], [GEOGRAPHIC_DATA] Pins Cl…" at bounding box center [483, 273] width 967 height 546
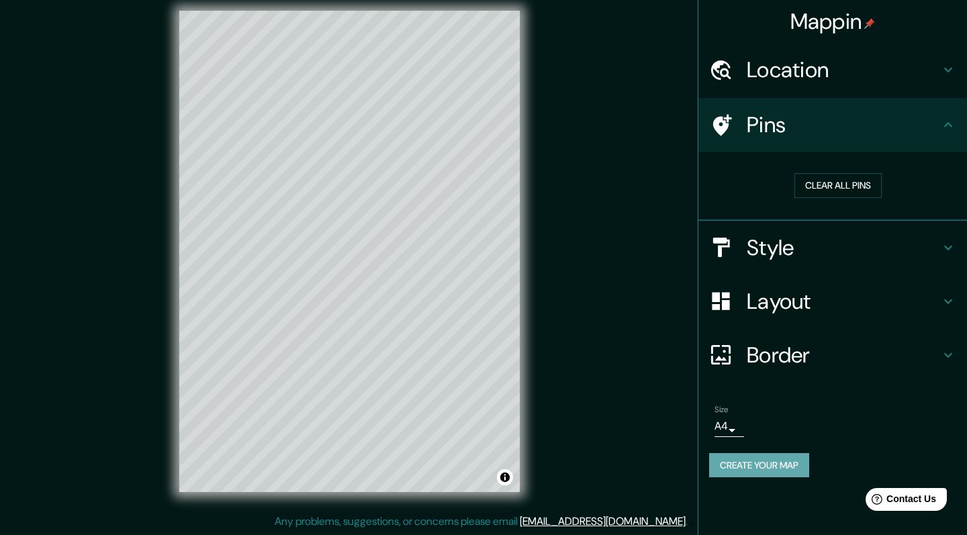
scroll to position [11, 0]
click at [749, 454] on button "Create your map" at bounding box center [759, 465] width 100 height 25
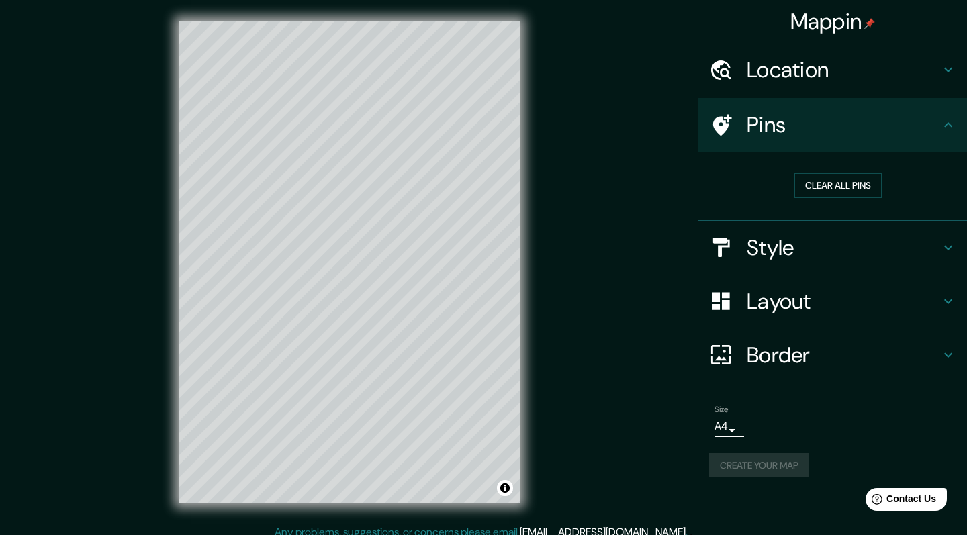
scroll to position [0, 0]
click at [753, 460] on div "Create your map" at bounding box center [832, 465] width 247 height 25
click at [731, 424] on body "Mappin Location [GEOGRAPHIC_DATA], [GEOGRAPHIC_DATA], [GEOGRAPHIC_DATA] Pins Cl…" at bounding box center [483, 267] width 967 height 535
click at [731, 424] on div at bounding box center [483, 267] width 967 height 535
click at [750, 459] on button "Create your map" at bounding box center [759, 465] width 100 height 25
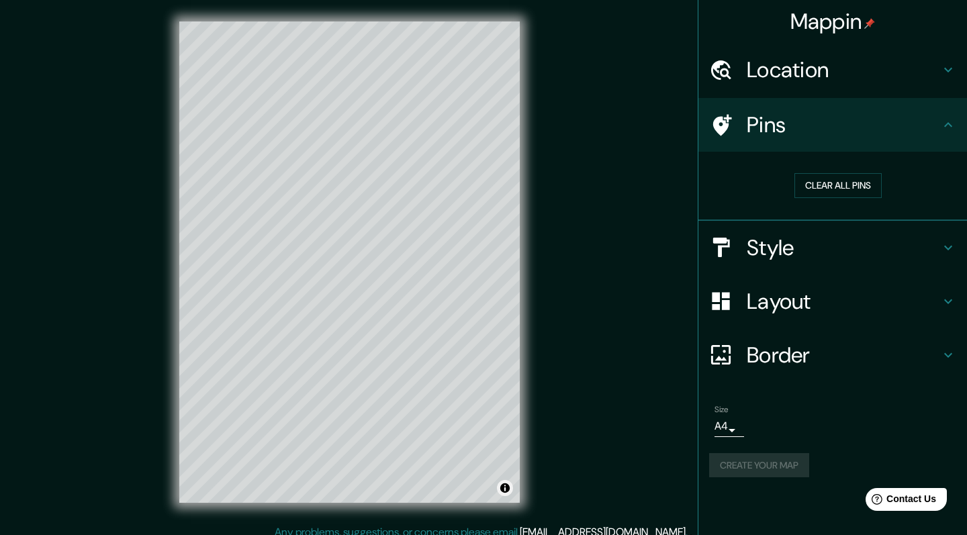
click at [504, 489] on button "Toggle attribution" at bounding box center [505, 488] width 16 height 16
click at [551, 464] on div "Mappin Location [GEOGRAPHIC_DATA], [GEOGRAPHIC_DATA], [GEOGRAPHIC_DATA] Pins Cl…" at bounding box center [483, 273] width 967 height 546
click at [619, 445] on div "Mappin Location [GEOGRAPHIC_DATA], [GEOGRAPHIC_DATA], [GEOGRAPHIC_DATA] Pins Cl…" at bounding box center [483, 273] width 967 height 546
click at [508, 483] on button "Toggle attribution" at bounding box center [505, 488] width 16 height 16
click at [736, 459] on button "Create your map" at bounding box center [759, 465] width 100 height 25
